Goal: Information Seeking & Learning: Learn about a topic

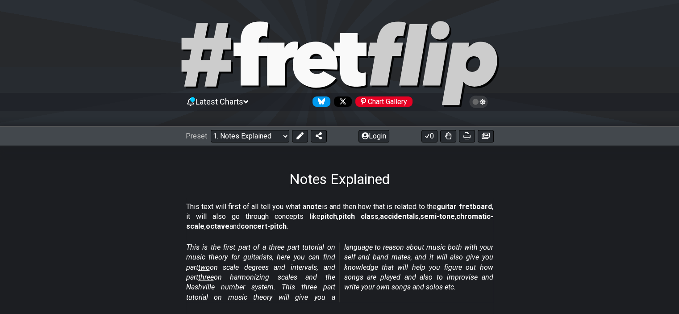
click at [490, 176] on div "Notes Explained" at bounding box center [339, 167] width 679 height 42
click at [235, 132] on select "Welcome to #fretflip! Initial Preset Custom Preset Minor Pentatonic Major Penta…" at bounding box center [250, 136] width 79 height 13
click at [211, 130] on select "Welcome to #fretflip! Initial Preset Custom Preset Minor Pentatonic Major Penta…" at bounding box center [250, 136] width 79 height 13
click at [258, 179] on div "Notes Explained" at bounding box center [339, 167] width 679 height 42
click at [279, 130] on select "Welcome to #fretflip! Initial Preset Custom Preset Minor Pentatonic Major Penta…" at bounding box center [250, 136] width 79 height 13
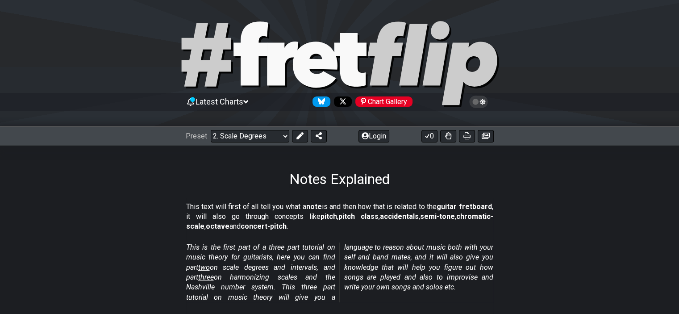
click at [211, 130] on select "Welcome to #fretflip! Initial Preset Custom Preset Minor Pentatonic Major Penta…" at bounding box center [250, 136] width 79 height 13
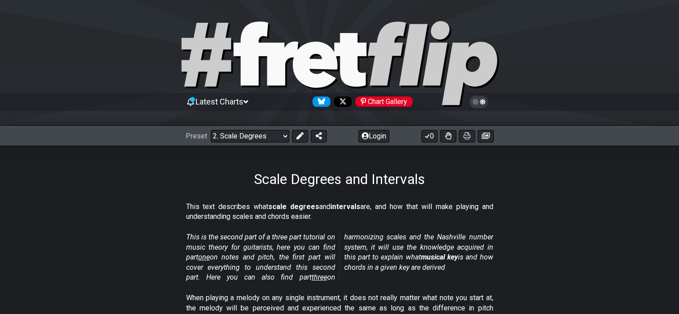
click at [214, 172] on div "Scale Degrees and Intervals" at bounding box center [339, 167] width 679 height 42
click at [232, 143] on div "Preset Welcome to #fretflip! Initial Preset Custom Preset Minor Pentatonic Majo…" at bounding box center [339, 136] width 679 height 20
click at [233, 140] on select "Welcome to #fretflip! Initial Preset Custom Preset Minor Pentatonic Major Penta…" at bounding box center [250, 136] width 79 height 13
click at [211, 130] on select "Welcome to #fretflip! Initial Preset Custom Preset Minor Pentatonic Major Penta…" at bounding box center [250, 136] width 79 height 13
select select "/welcome"
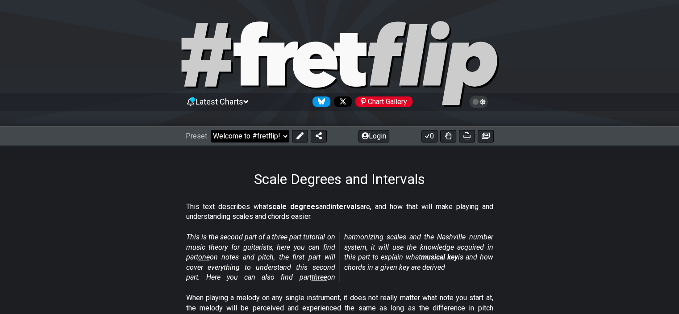
select select "C"
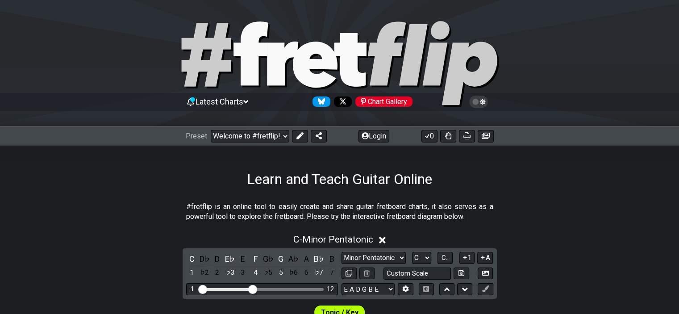
click at [542, 206] on section "#fretflip is an online tool to easily create and share guitar fretboard charts,…" at bounding box center [339, 213] width 679 height 31
click at [281, 141] on select "Welcome to #fretflip! Initial Preset Custom Preset Minor Pentatonic Major Penta…" at bounding box center [250, 136] width 79 height 13
click at [211, 130] on select "Welcome to #fretflip! Initial Preset Custom Preset Minor Pentatonic Major Penta…" at bounding box center [250, 136] width 79 height 13
click at [281, 140] on select "Welcome to #fretflip! Initial Preset Custom Preset Minor Pentatonic Major Penta…" at bounding box center [250, 136] width 79 height 13
click at [211, 130] on select "Welcome to #fretflip! Initial Preset Custom Preset Minor Pentatonic Major Penta…" at bounding box center [250, 136] width 79 height 13
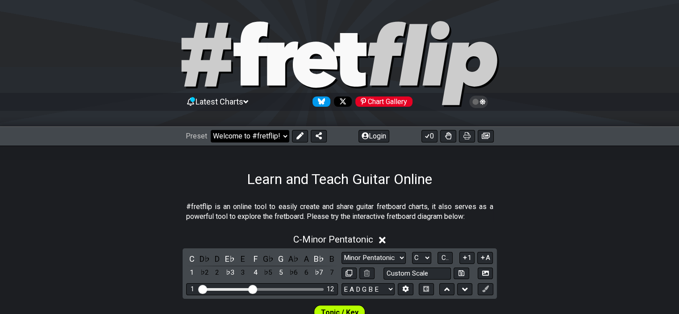
click at [285, 136] on select "Welcome to #fretflip! Initial Preset Custom Preset Minor Pentatonic Major Penta…" at bounding box center [250, 136] width 79 height 13
click at [211, 130] on select "Welcome to #fretflip! Initial Preset Custom Preset Minor Pentatonic Major Penta…" at bounding box center [250, 136] width 79 height 13
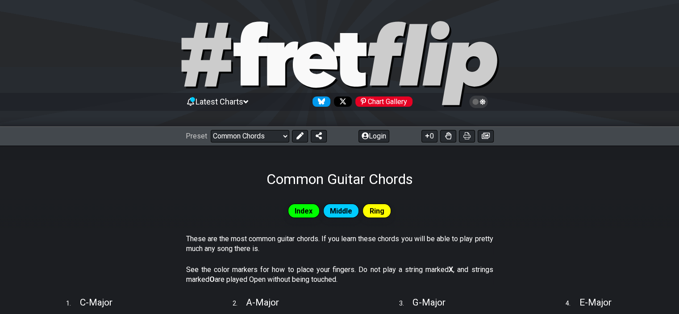
click at [243, 175] on div "Common Guitar Chords" at bounding box center [339, 167] width 679 height 42
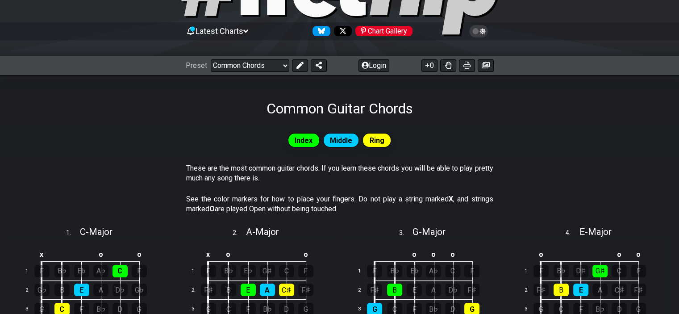
scroll to position [71, 0]
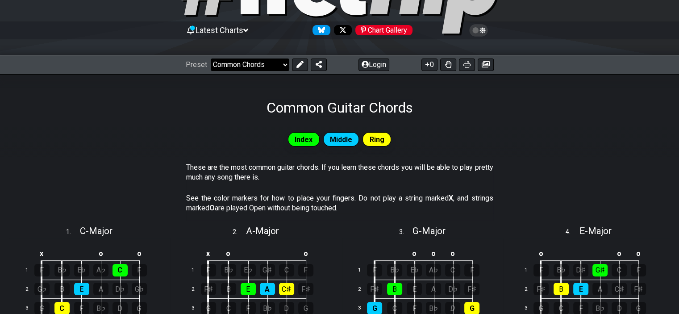
click at [278, 59] on select "Welcome to #fretflip! Initial Preset Custom Preset Minor Pentatonic Major Penta…" at bounding box center [250, 65] width 79 height 13
click at [211, 59] on select "Welcome to #fretflip! Initial Preset Custom Preset Minor Pentatonic Major Penta…" at bounding box center [250, 65] width 79 height 13
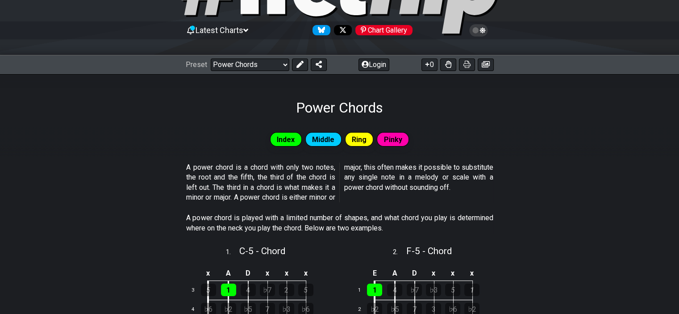
click at [231, 152] on div "Index Middle Ring Pinky" at bounding box center [339, 143] width 679 height 32
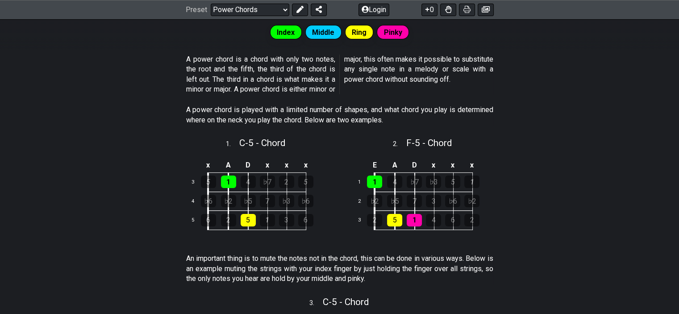
scroll to position [179, 0]
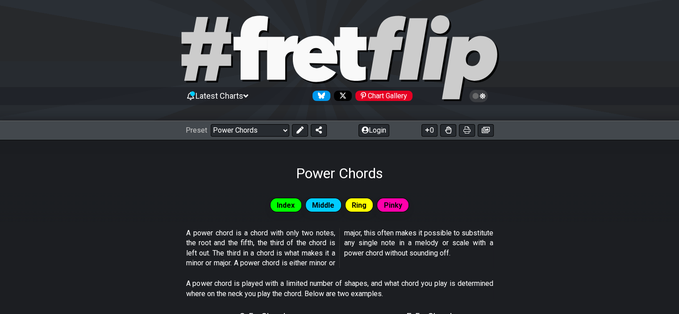
scroll to position [0, 0]
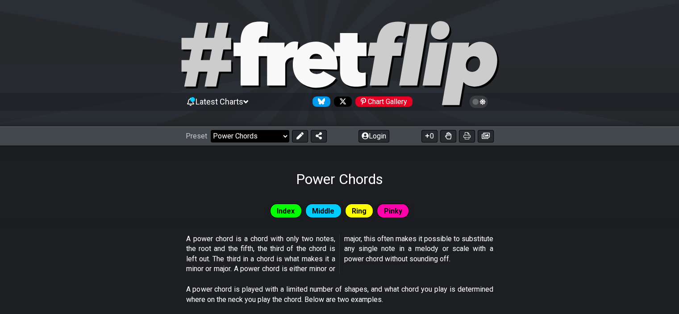
click at [232, 133] on select "Welcome to #fretflip! Initial Preset Custom Preset Minor Pentatonic Major Penta…" at bounding box center [250, 136] width 79 height 13
click at [211, 130] on select "Welcome to #fretflip! Initial Preset Custom Preset Minor Pentatonic Major Penta…" at bounding box center [250, 136] width 79 height 13
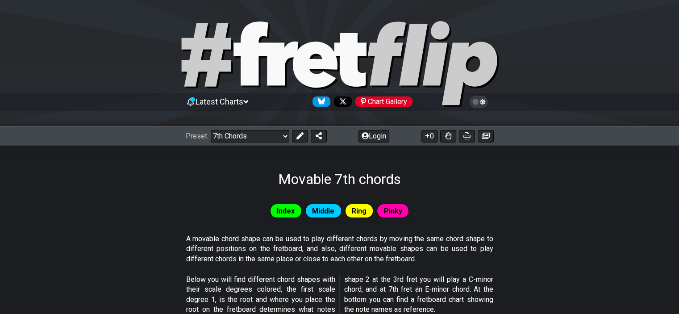
click at [228, 137] on select "Welcome to #fretflip! Initial Preset Custom Preset Minor Pentatonic Major Penta…" at bounding box center [250, 136] width 79 height 13
click at [211, 130] on select "Welcome to #fretflip! Initial Preset Custom Preset Minor Pentatonic Major Penta…" at bounding box center [250, 136] width 79 height 13
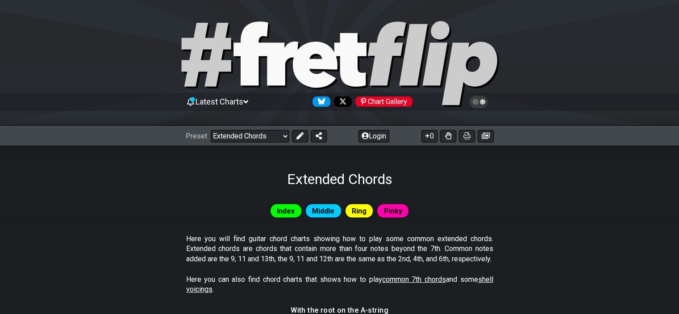
select select "/shell-voicings"
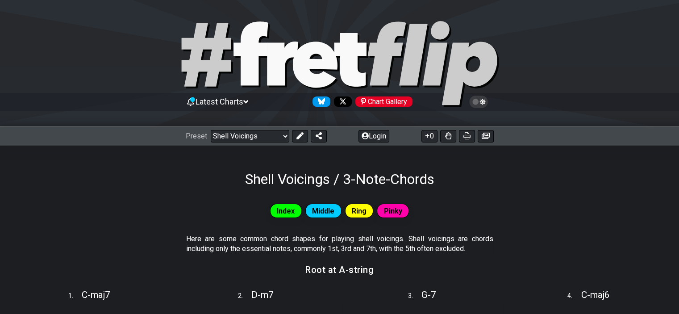
click at [170, 201] on div "Index Middle Ring Pinky" at bounding box center [339, 214] width 679 height 32
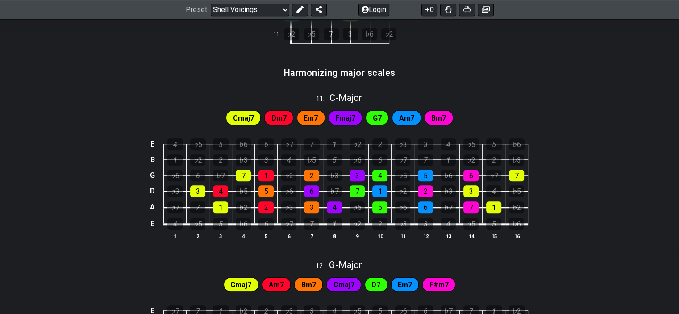
scroll to position [751, 0]
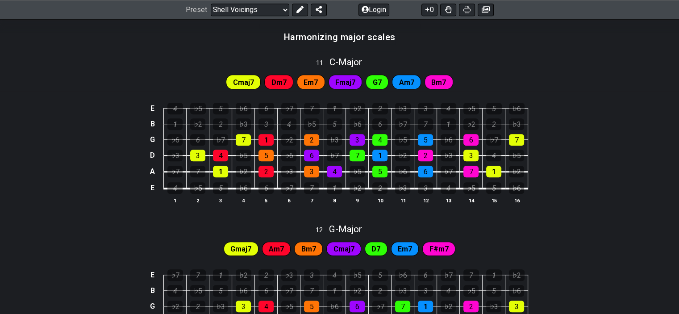
click at [257, 39] on section "Harmonizing major scales" at bounding box center [339, 40] width 679 height 23
